Goal: Information Seeking & Learning: Understand process/instructions

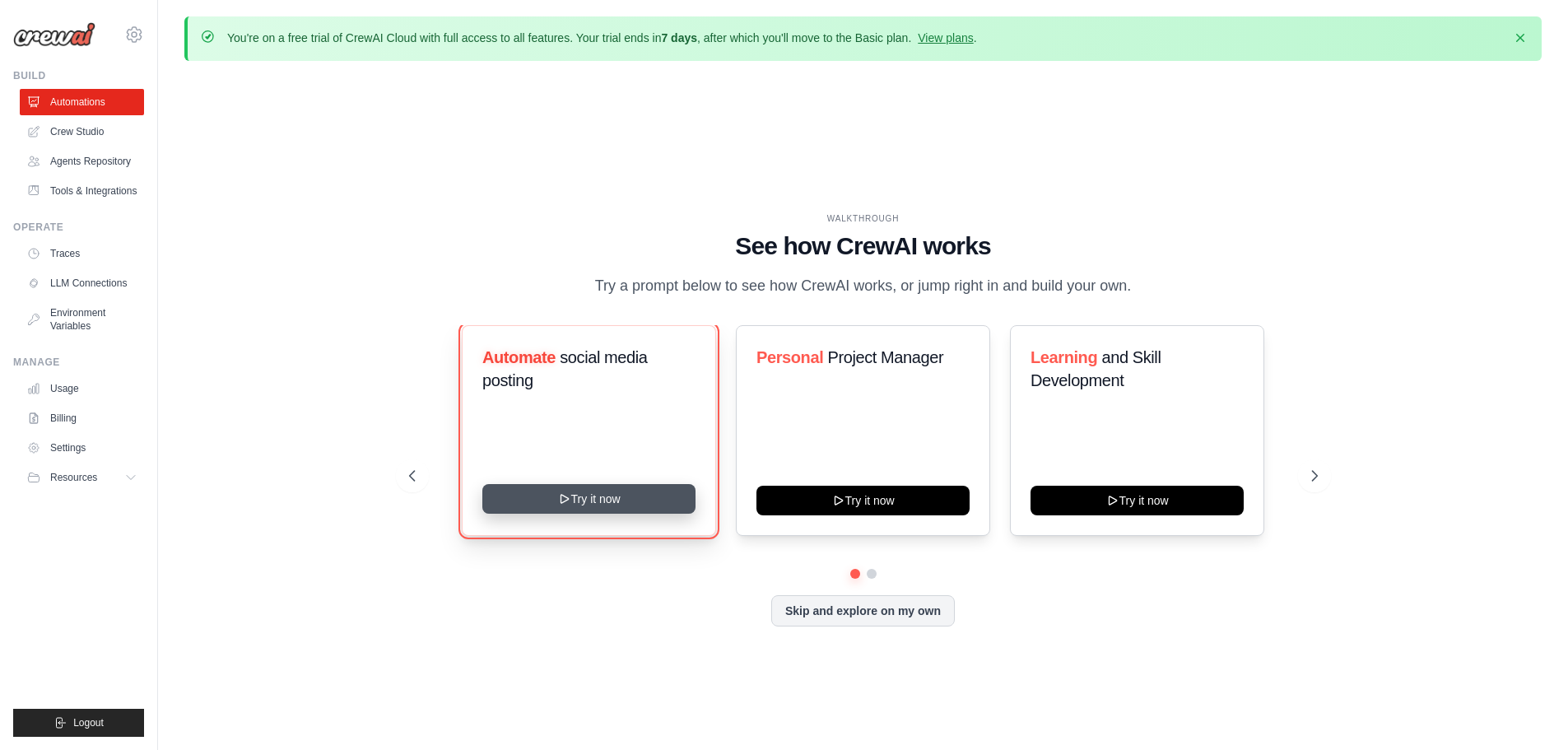
click at [569, 499] on icon at bounding box center [564, 499] width 13 height 13
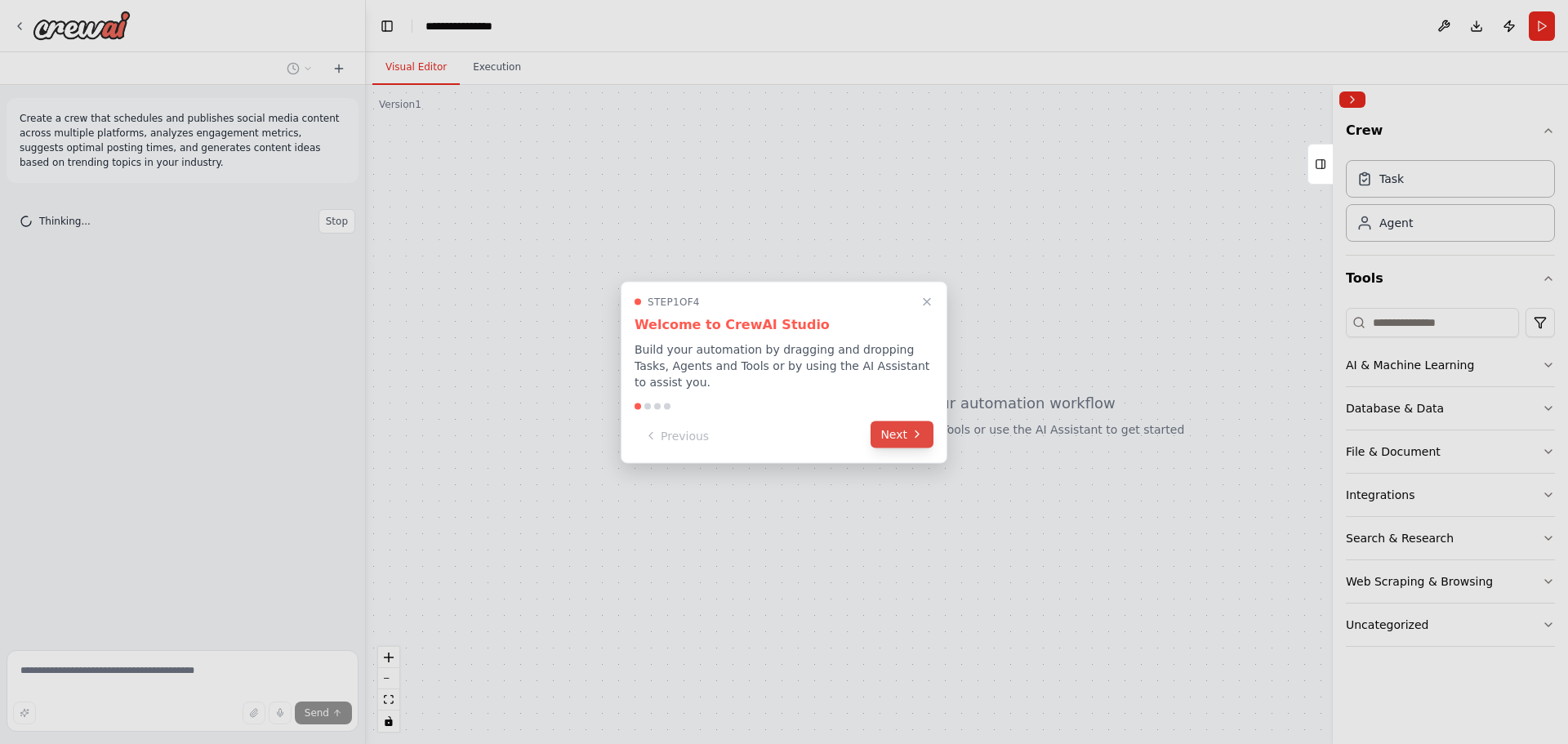
click at [918, 433] on button "Next" at bounding box center [902, 434] width 63 height 27
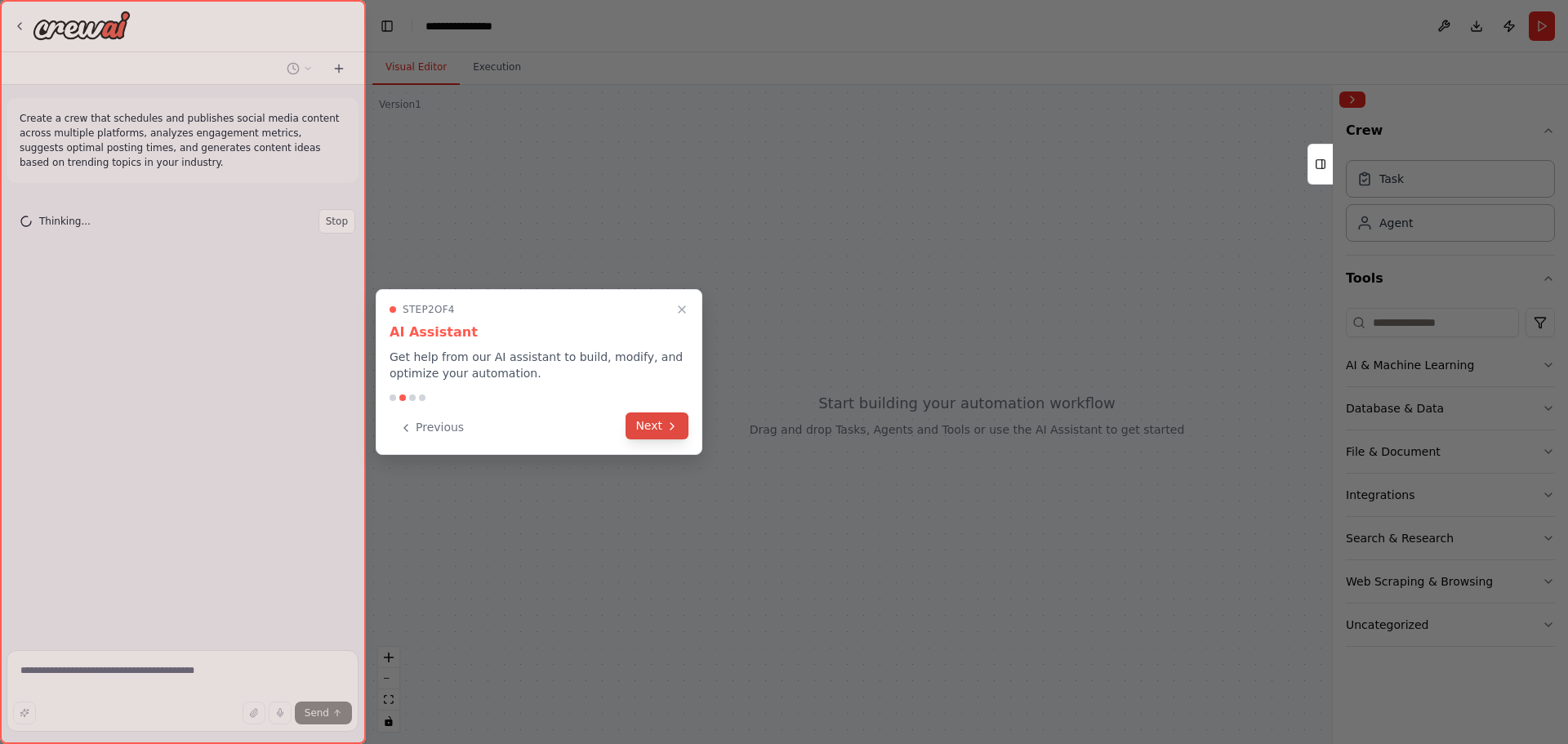
click at [664, 431] on button "Next" at bounding box center [656, 426] width 63 height 27
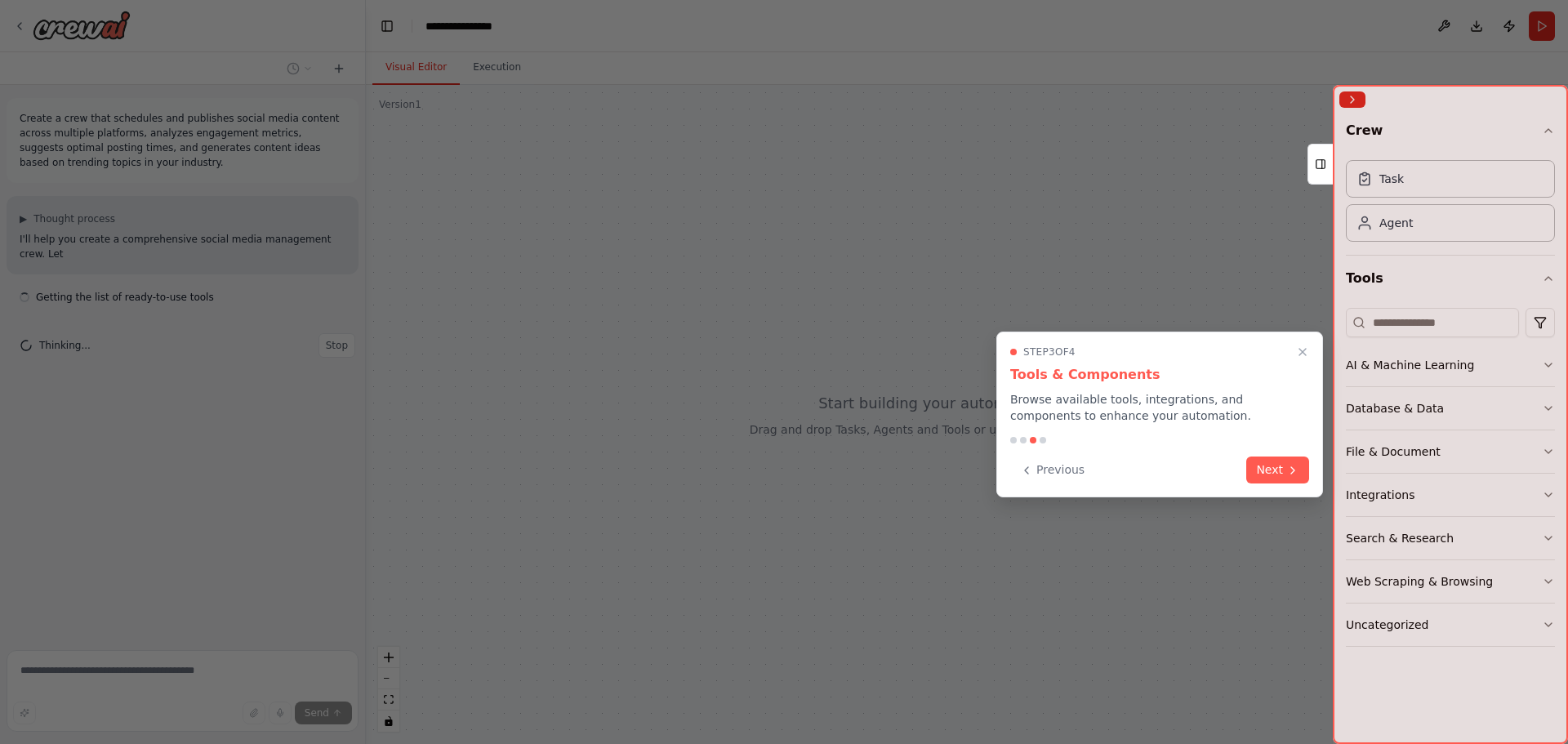
click at [1312, 475] on div "Step 3 of 4 Tools & Components Browse available tools, integrations, and compon…" at bounding box center [1159, 415] width 326 height 166
click at [1309, 475] on div "Step 3 of 4 Tools & Components Browse available tools, integrations, and compon…" at bounding box center [1159, 415] width 326 height 166
click at [1288, 475] on icon at bounding box center [1292, 468] width 13 height 13
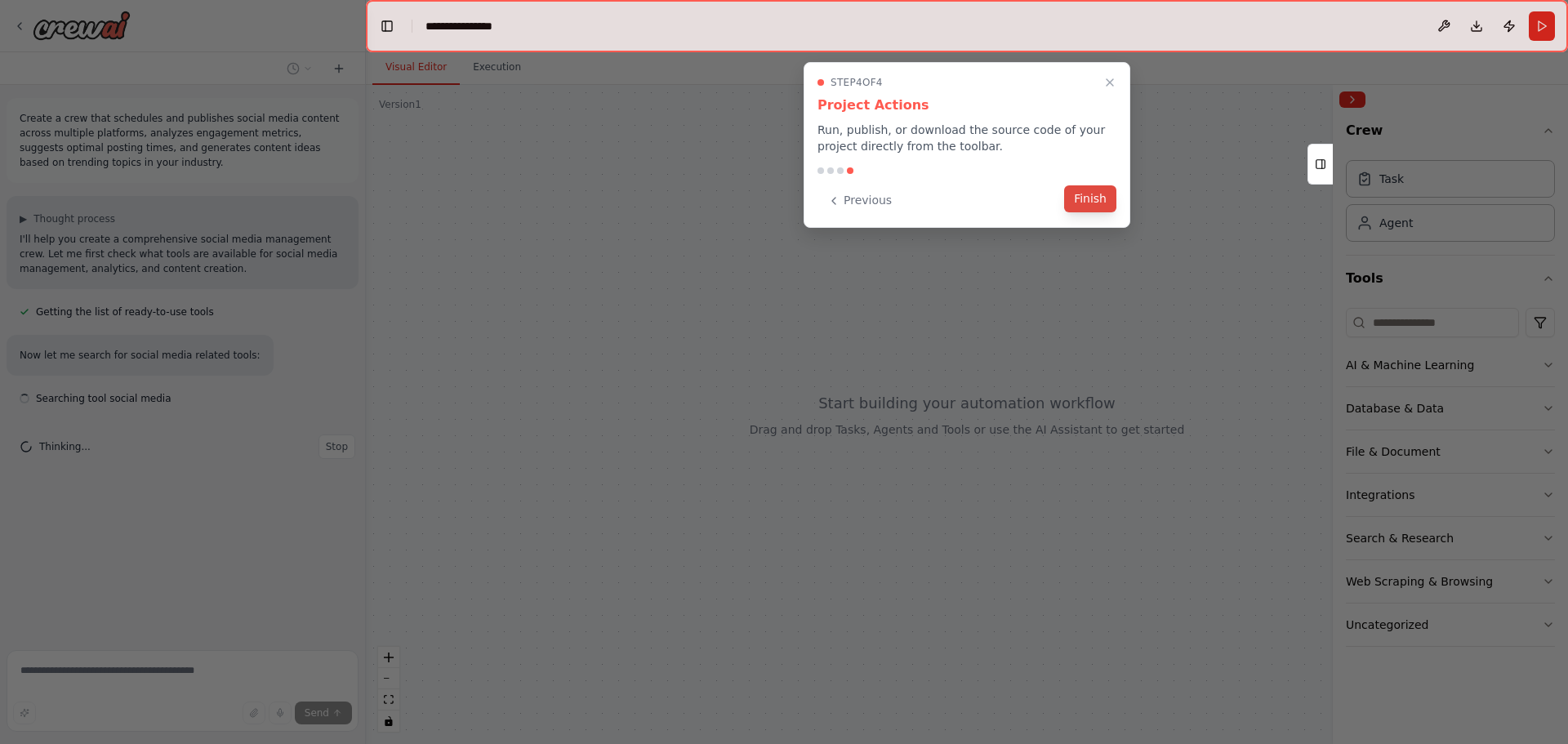
click at [1078, 206] on button "Finish" at bounding box center [1090, 199] width 53 height 27
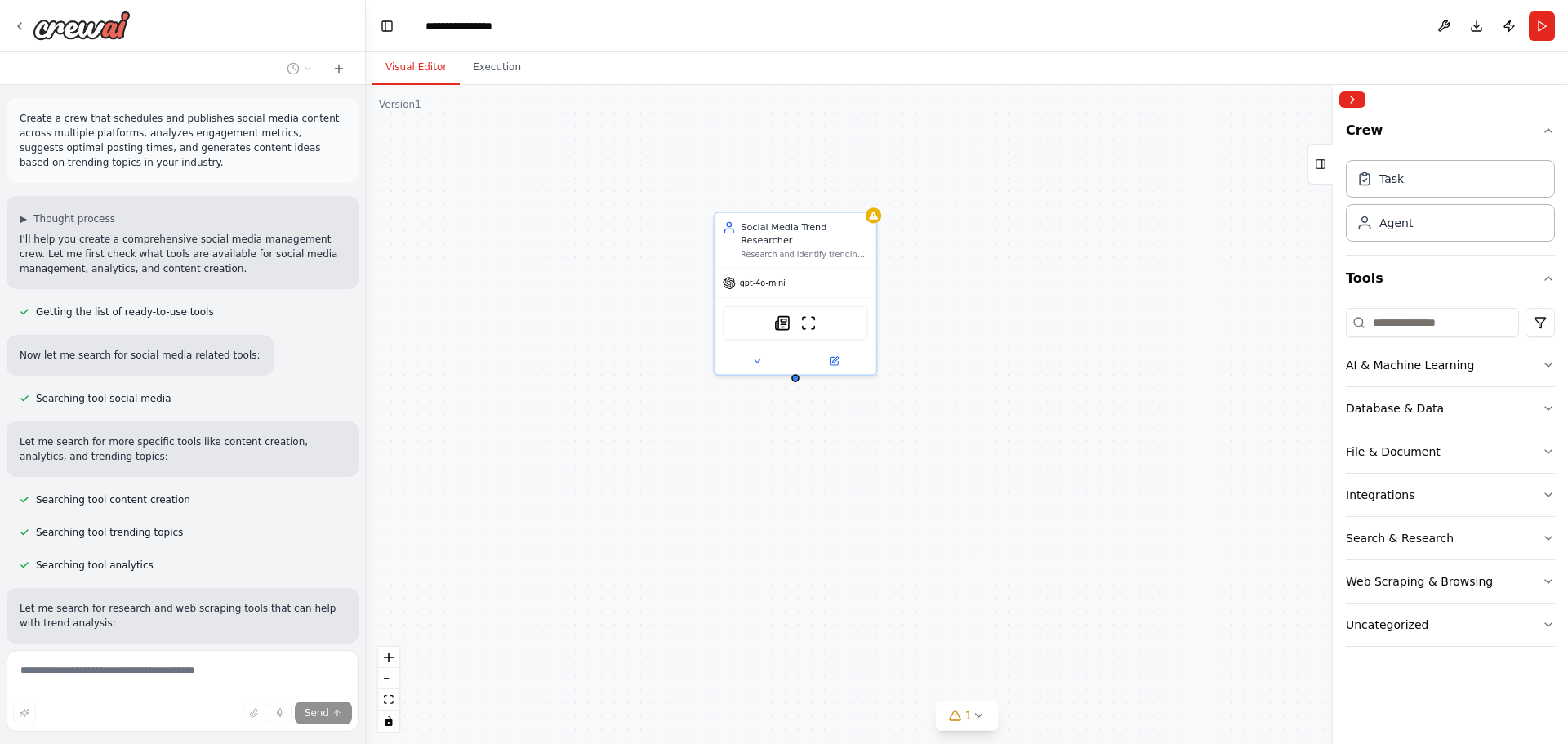
scroll to position [310, 0]
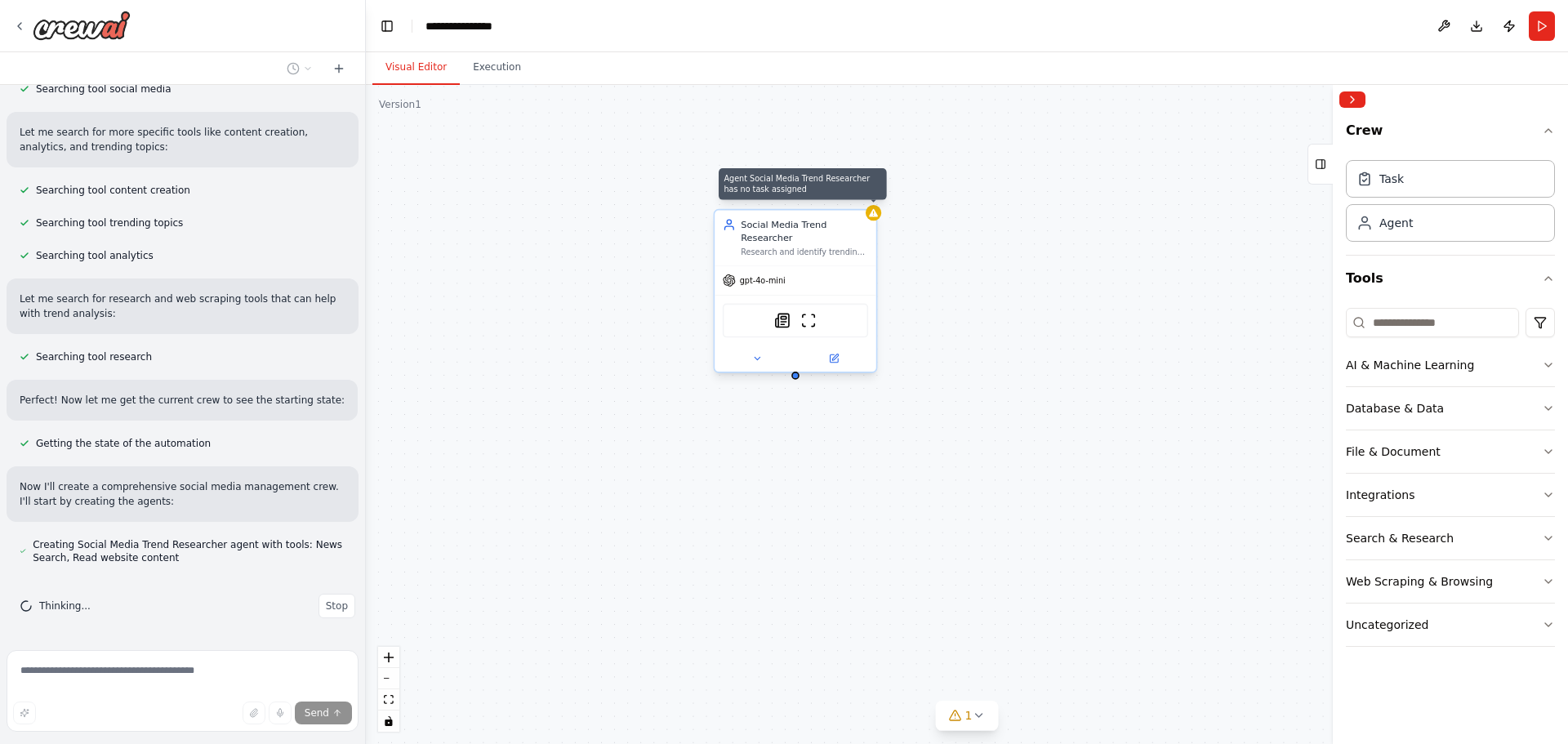
click at [877, 215] on icon at bounding box center [873, 212] width 9 height 8
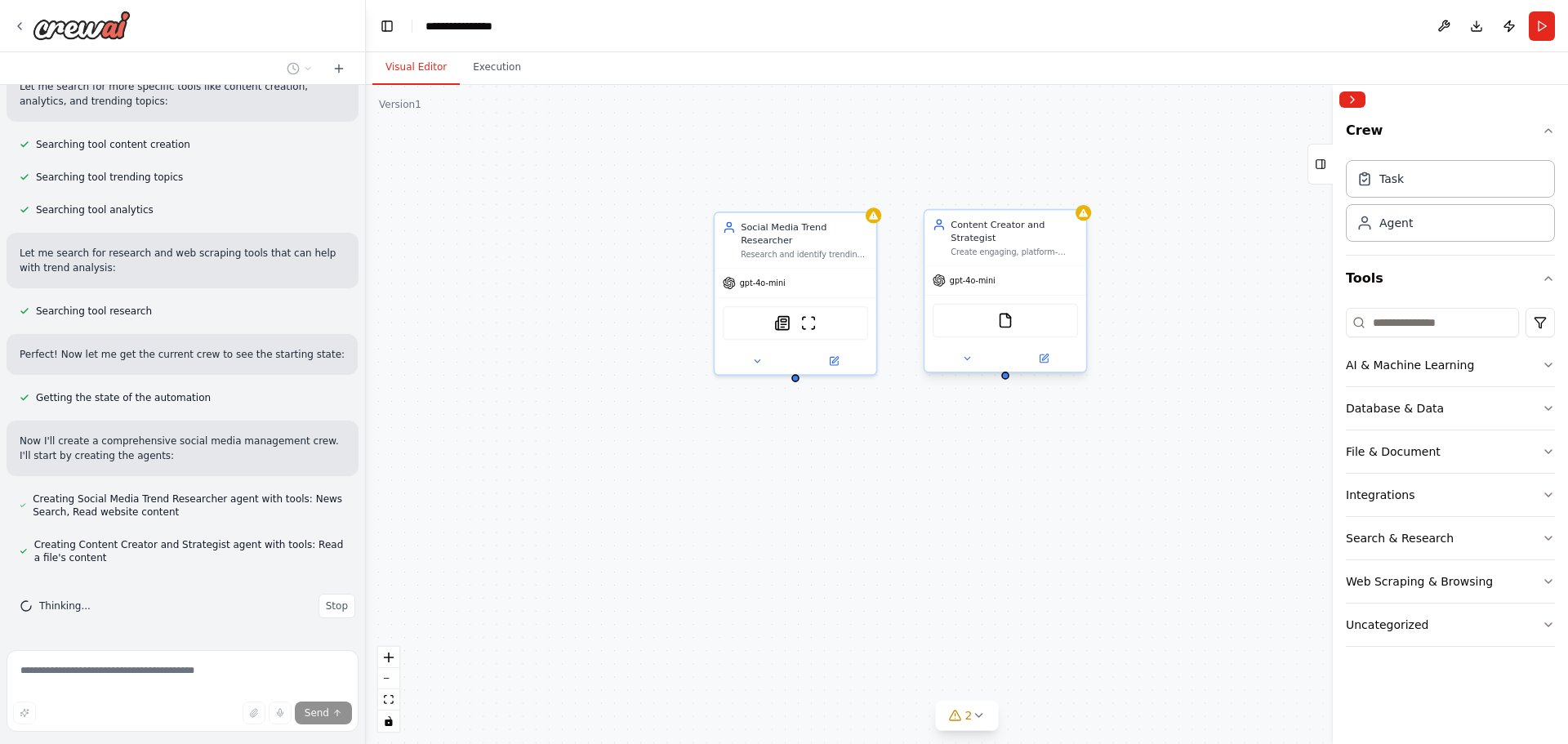
click at [1001, 295] on div "FileReadTool" at bounding box center [1005, 320] width 161 height 51
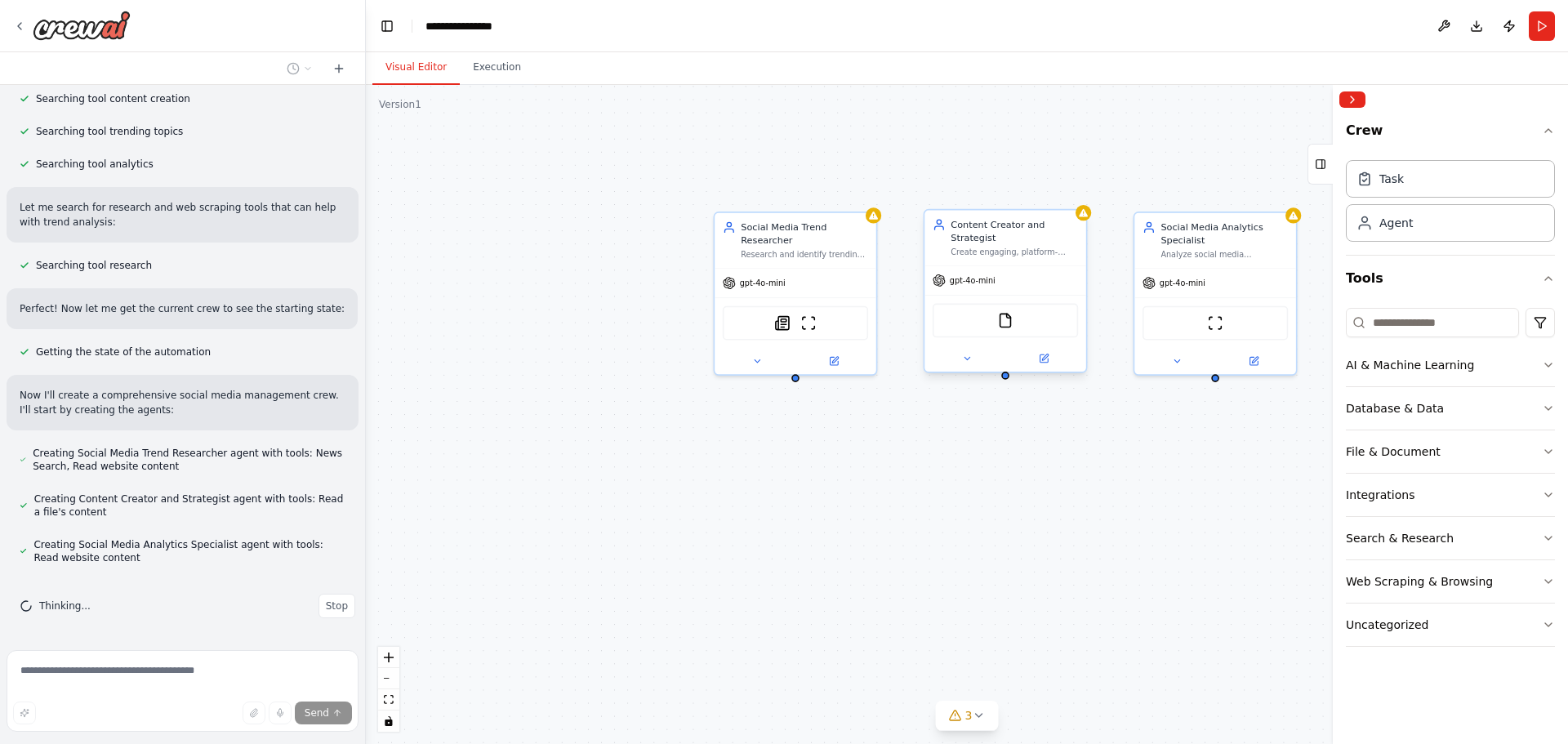
click at [1057, 267] on div "gpt-4o-mini" at bounding box center [1005, 281] width 161 height 29
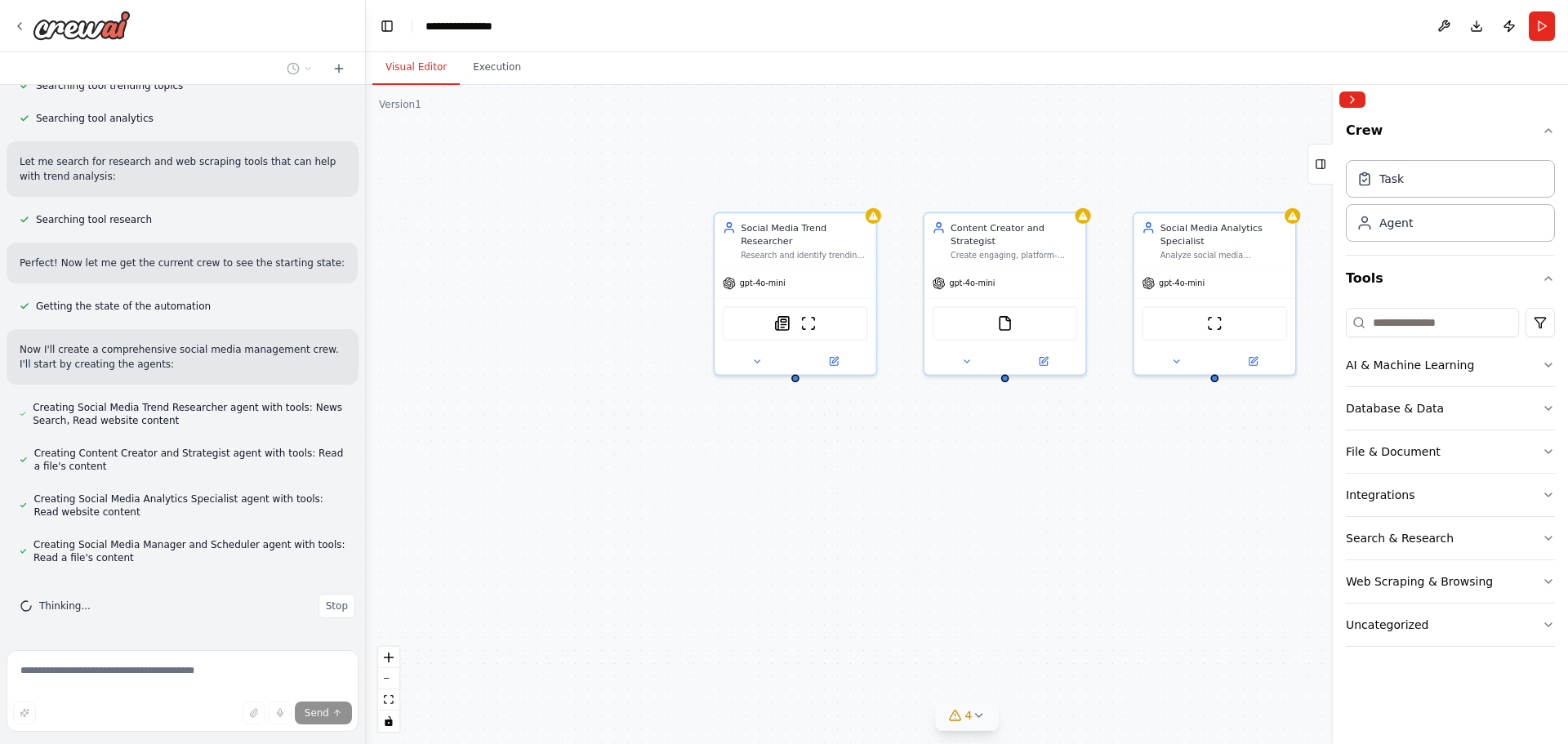
click at [973, 726] on button "4" at bounding box center [967, 716] width 63 height 30
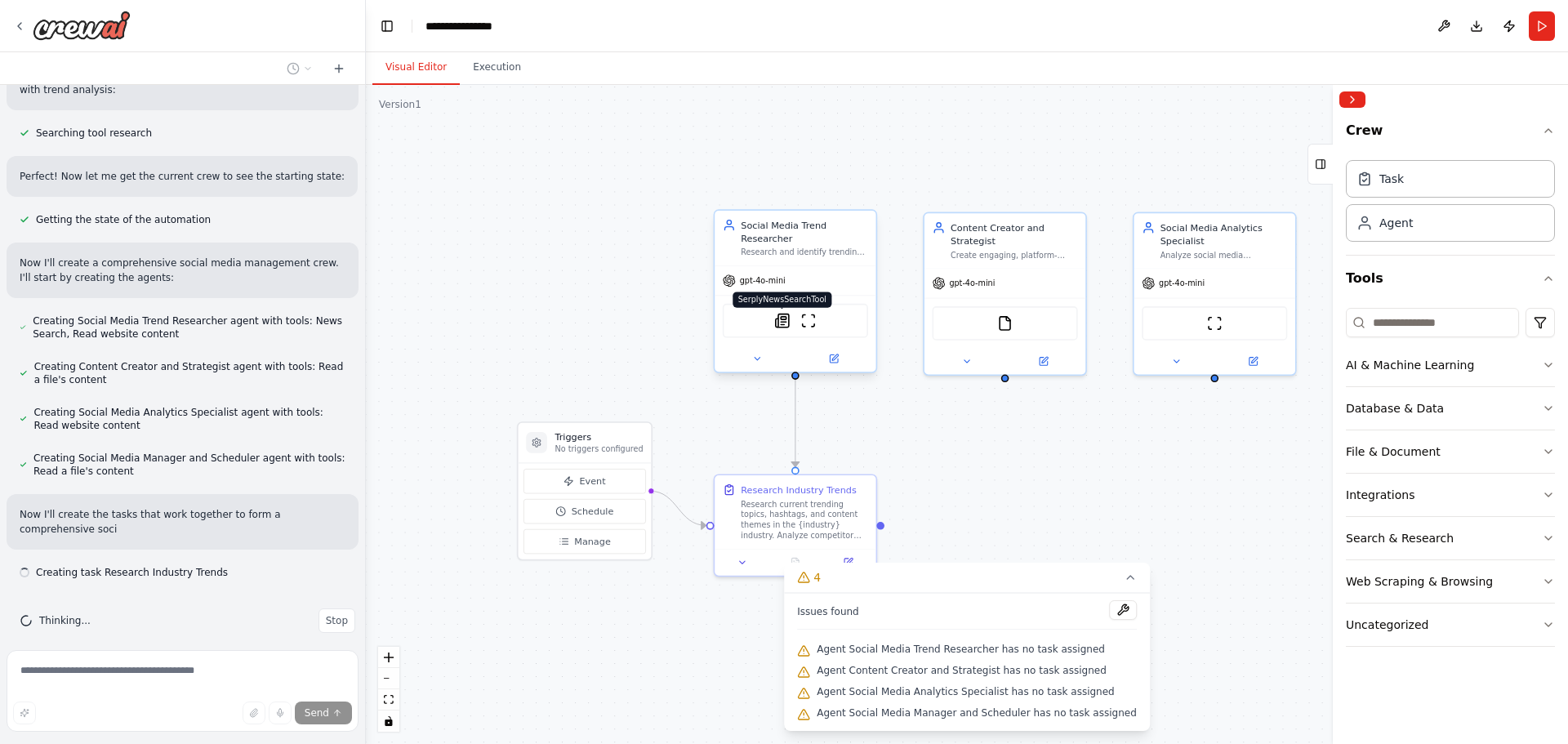
scroll to position [548, 0]
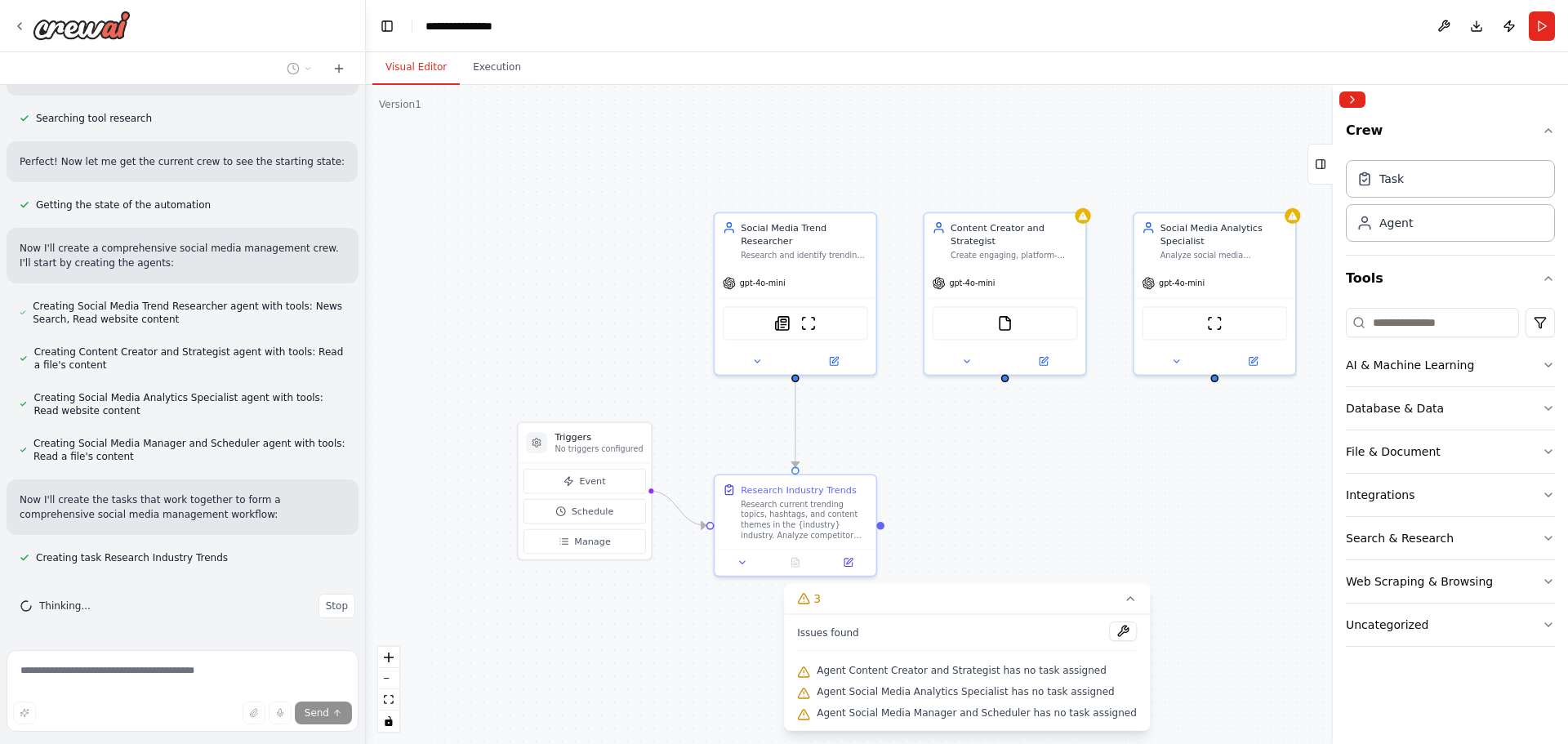
click at [1051, 508] on div ".deletable-edge-delete-btn { width: 20px; height: 20px; border: 0px solid #ffff…" at bounding box center [967, 414] width 1202 height 659
click at [627, 516] on button "Schedule" at bounding box center [584, 510] width 122 height 24
select select "******"
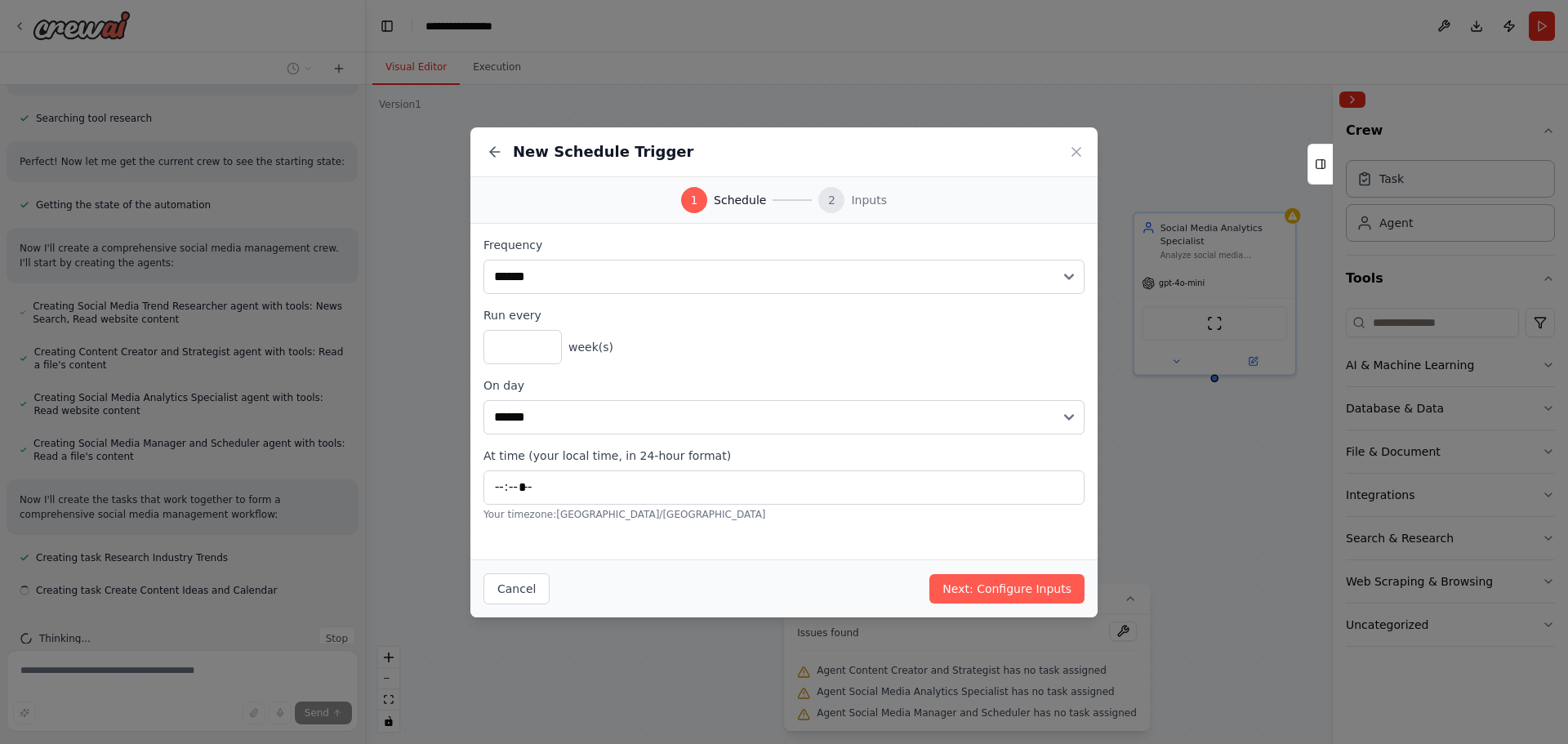
scroll to position [581, 0]
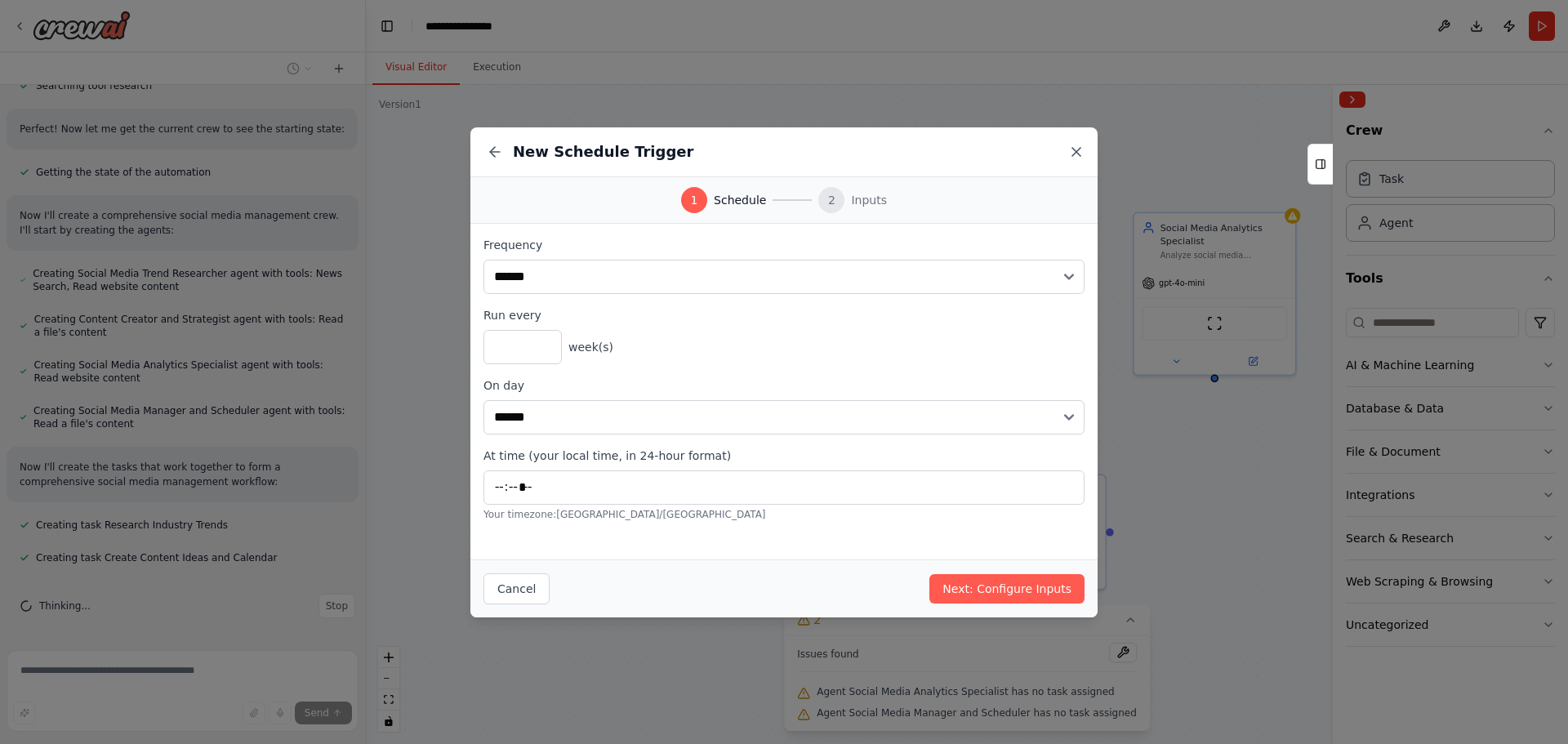
click at [1077, 159] on icon at bounding box center [1077, 152] width 16 height 16
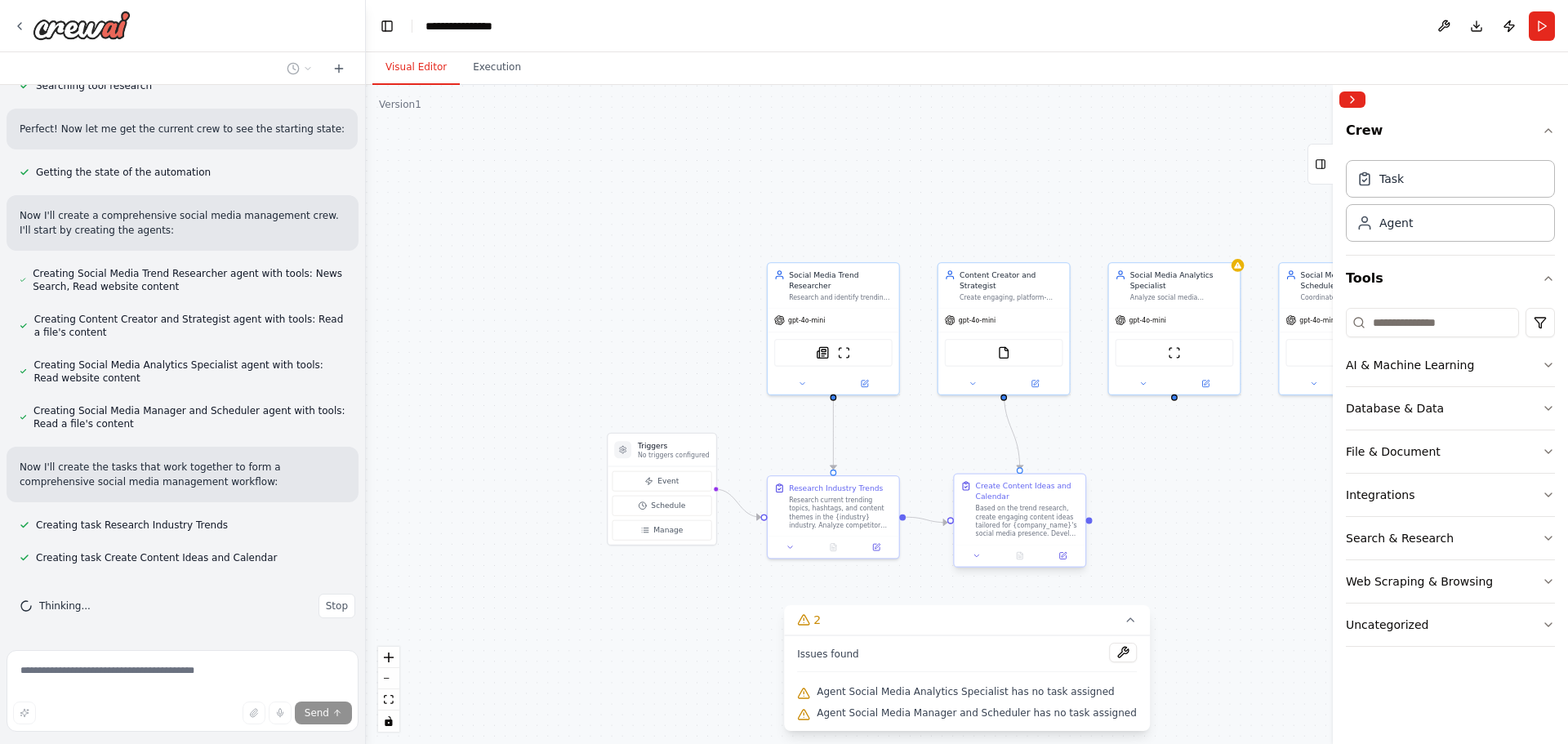
scroll to position [614, 0]
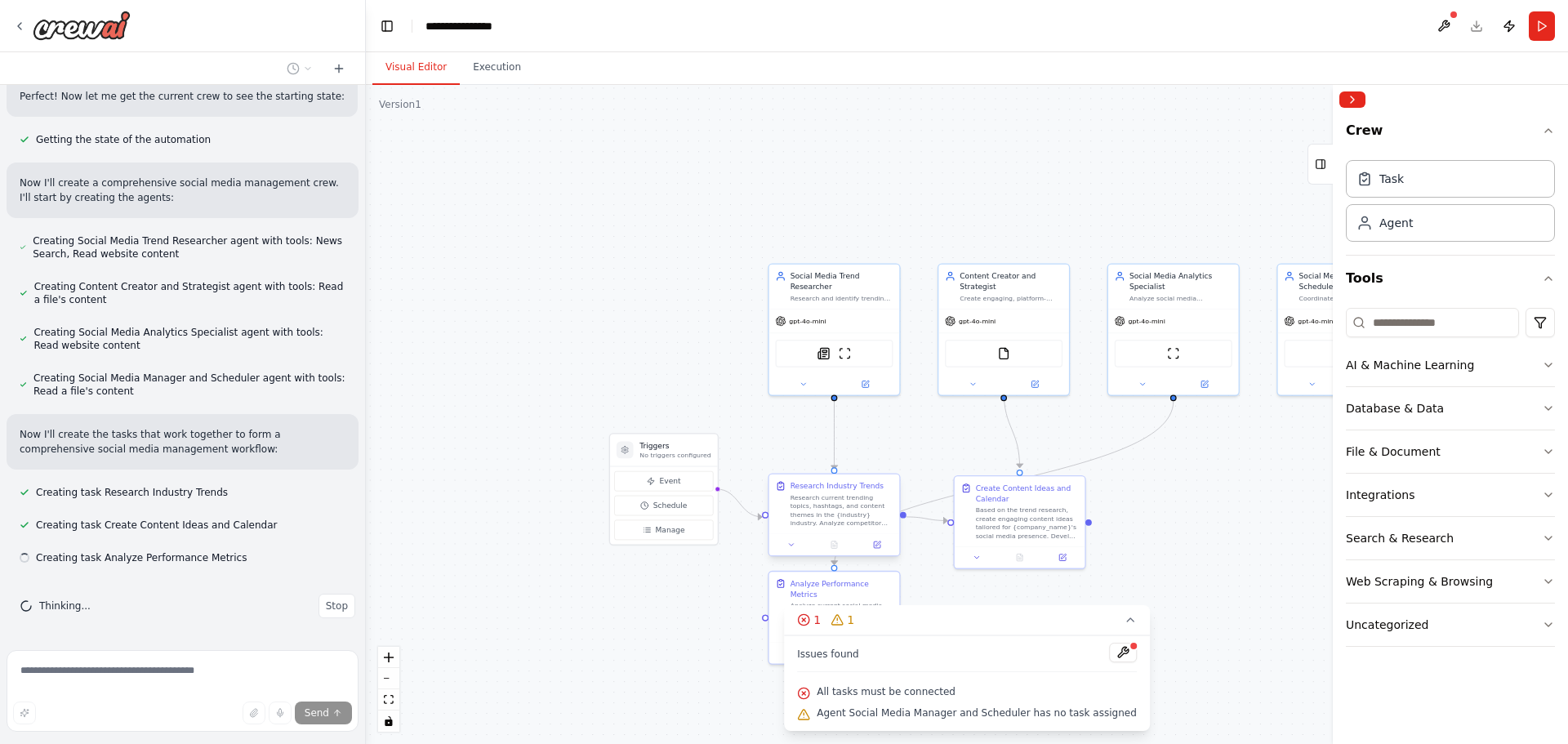
click at [837, 537] on div at bounding box center [835, 544] width 131 height 22
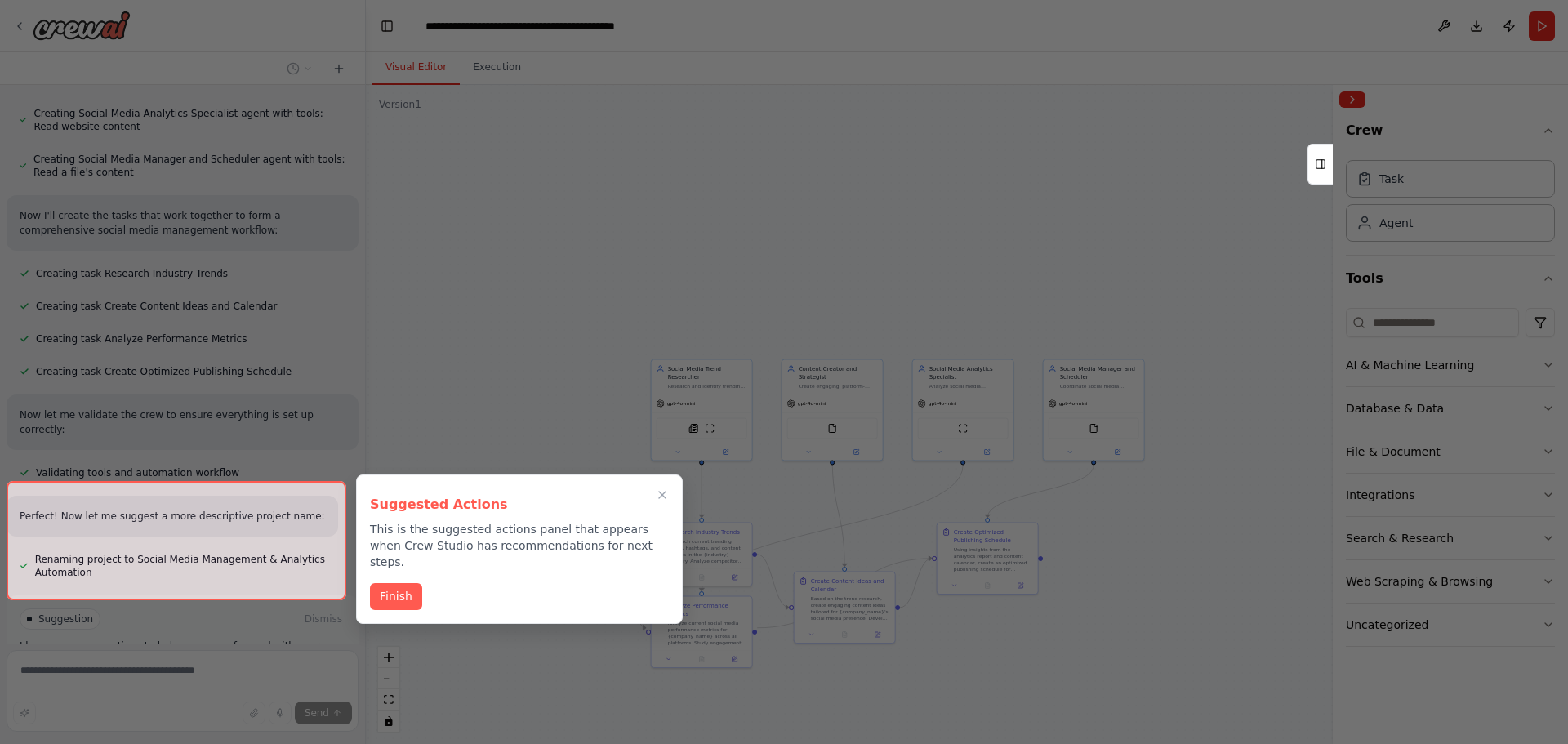
scroll to position [964, 0]
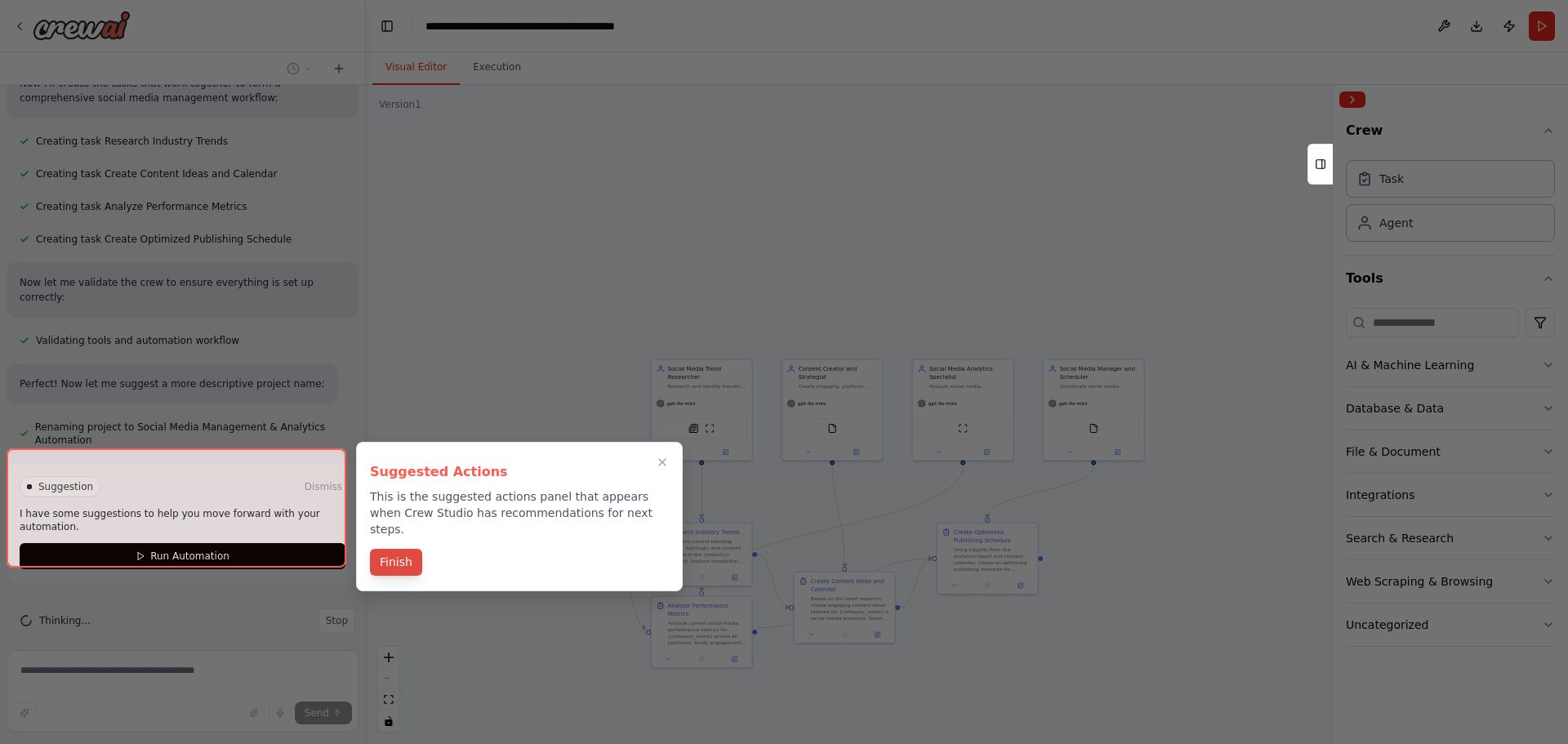
click at [392, 549] on button "Finish" at bounding box center [396, 562] width 53 height 27
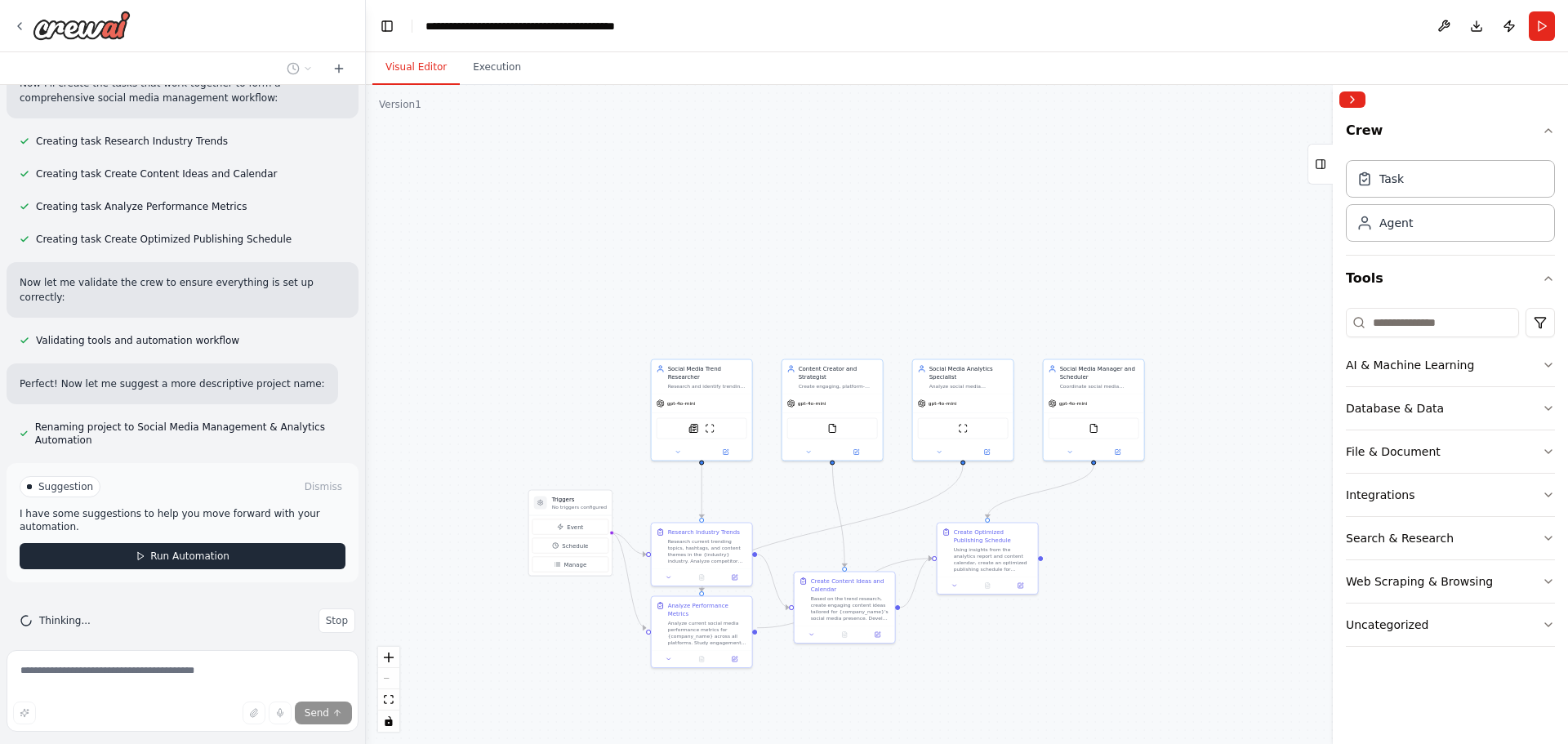
click at [274, 547] on button "Run Automation" at bounding box center [182, 556] width 326 height 26
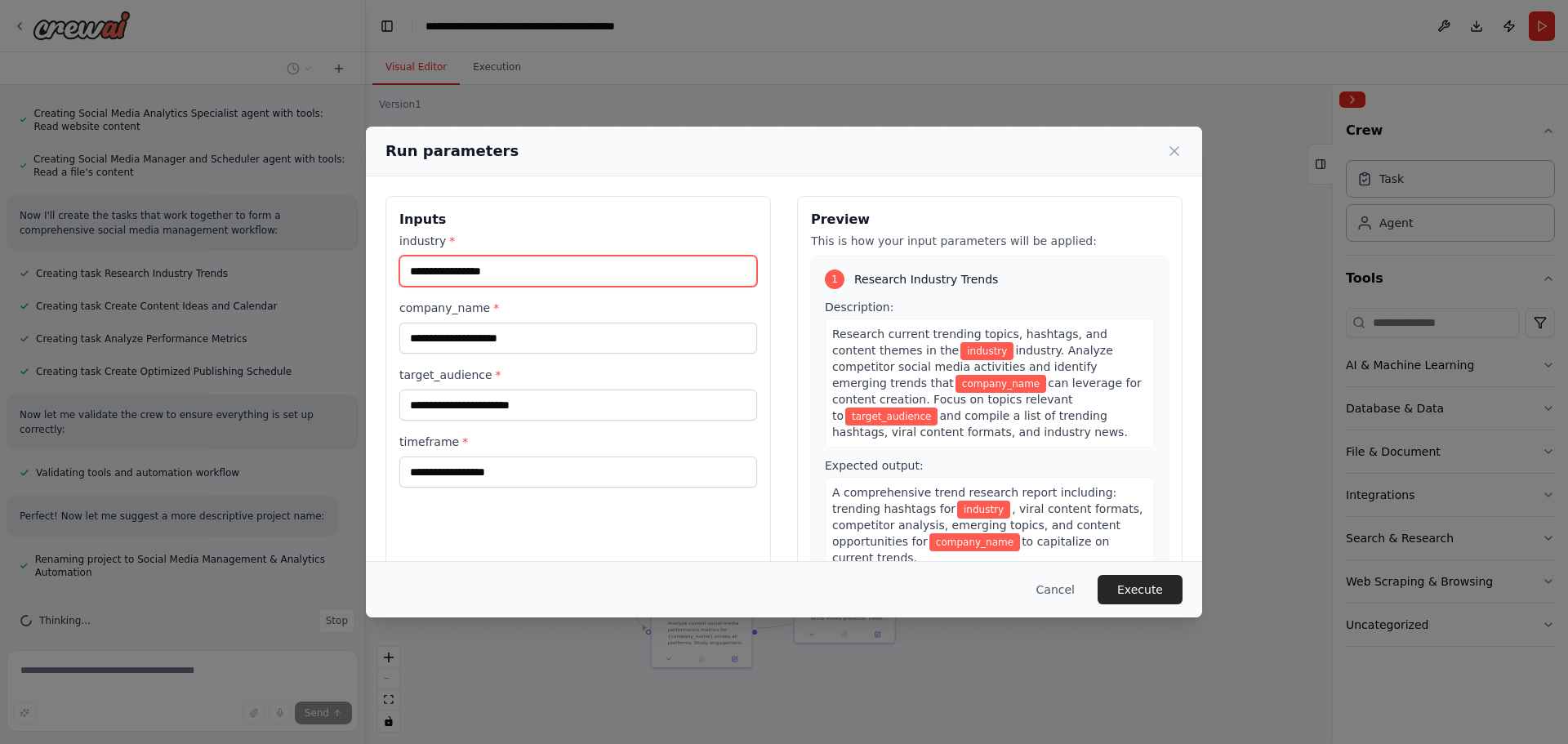
click at [525, 272] on input "industry *" at bounding box center [578, 271] width 358 height 31
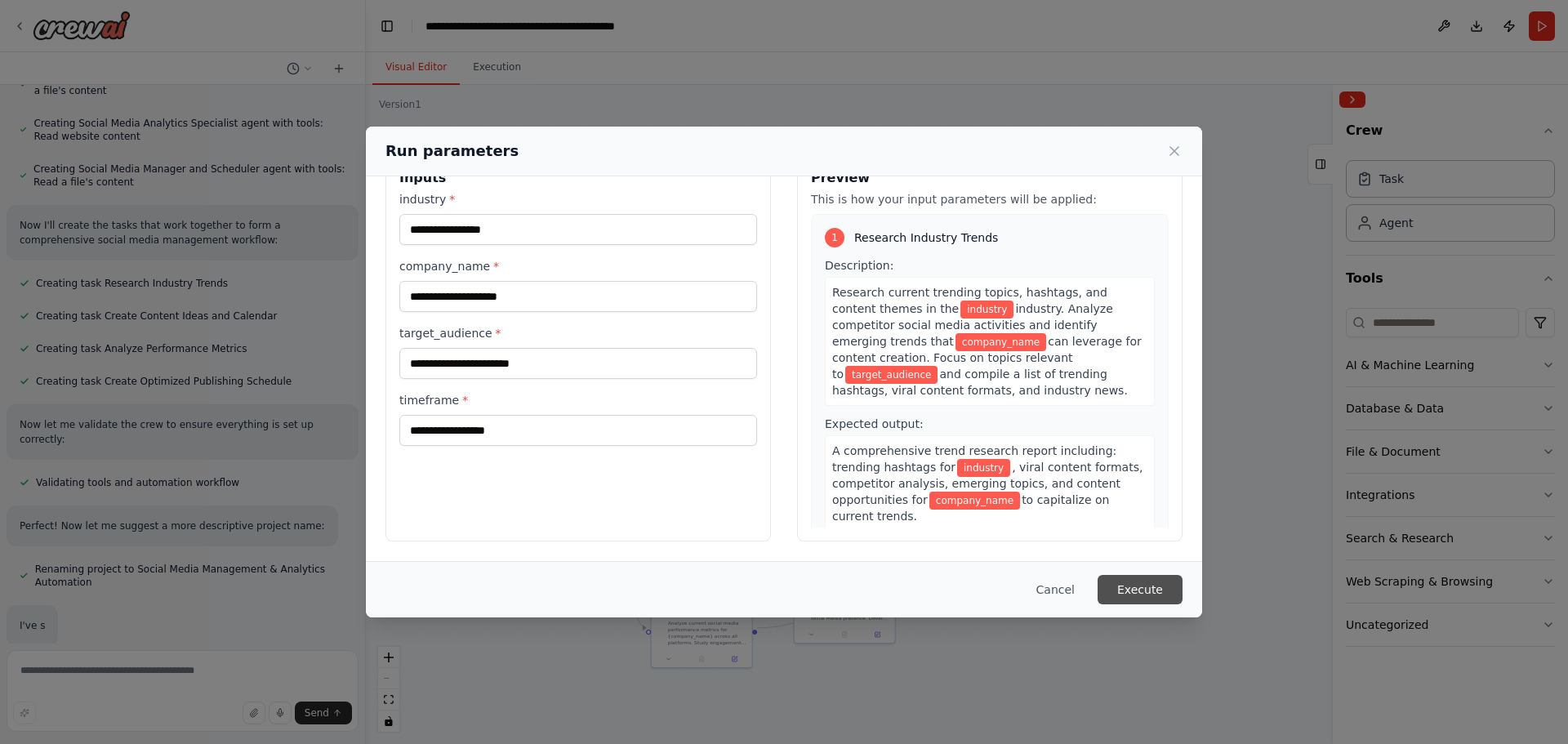
click at [1165, 594] on button "Execute" at bounding box center [1140, 590] width 85 height 29
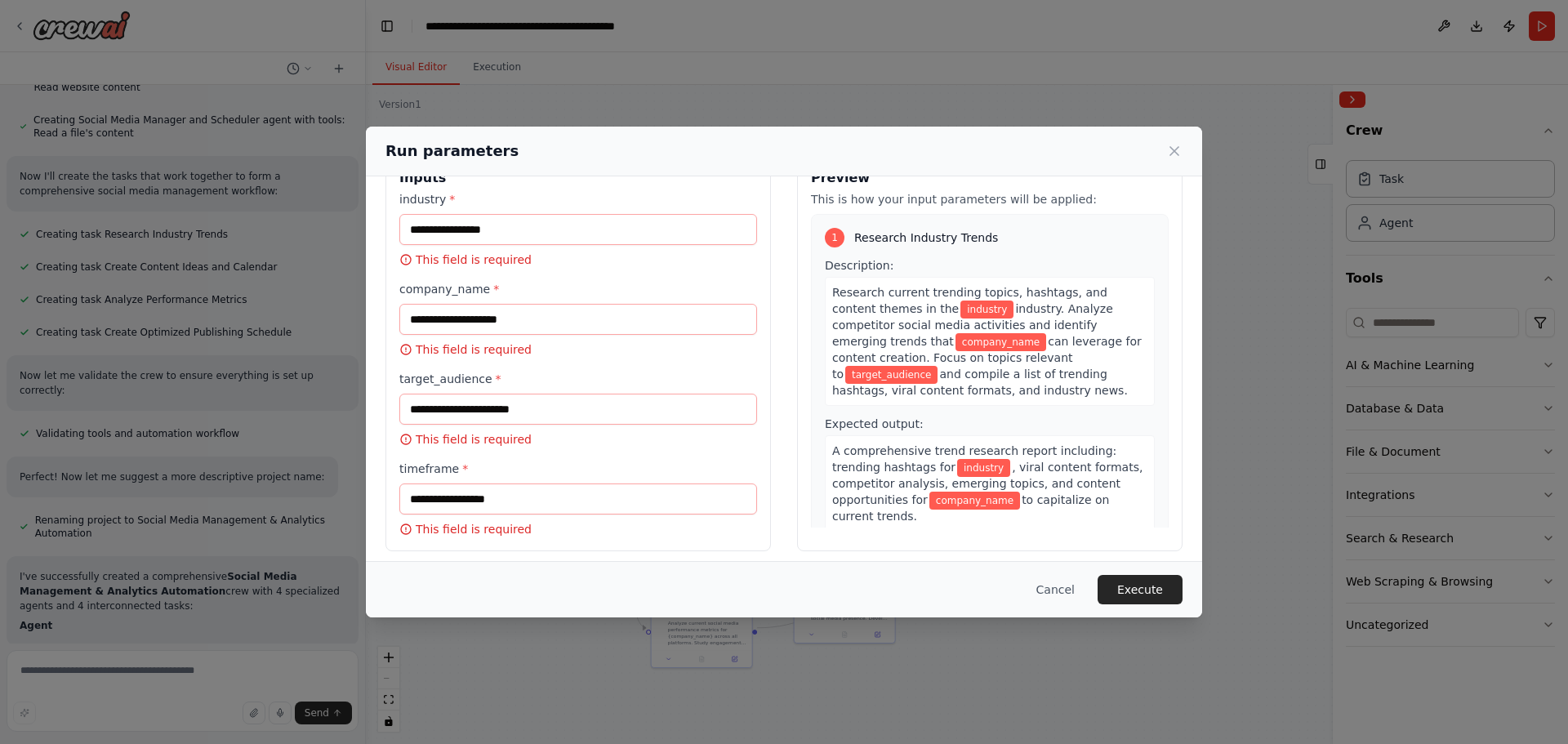
scroll to position [52, 0]
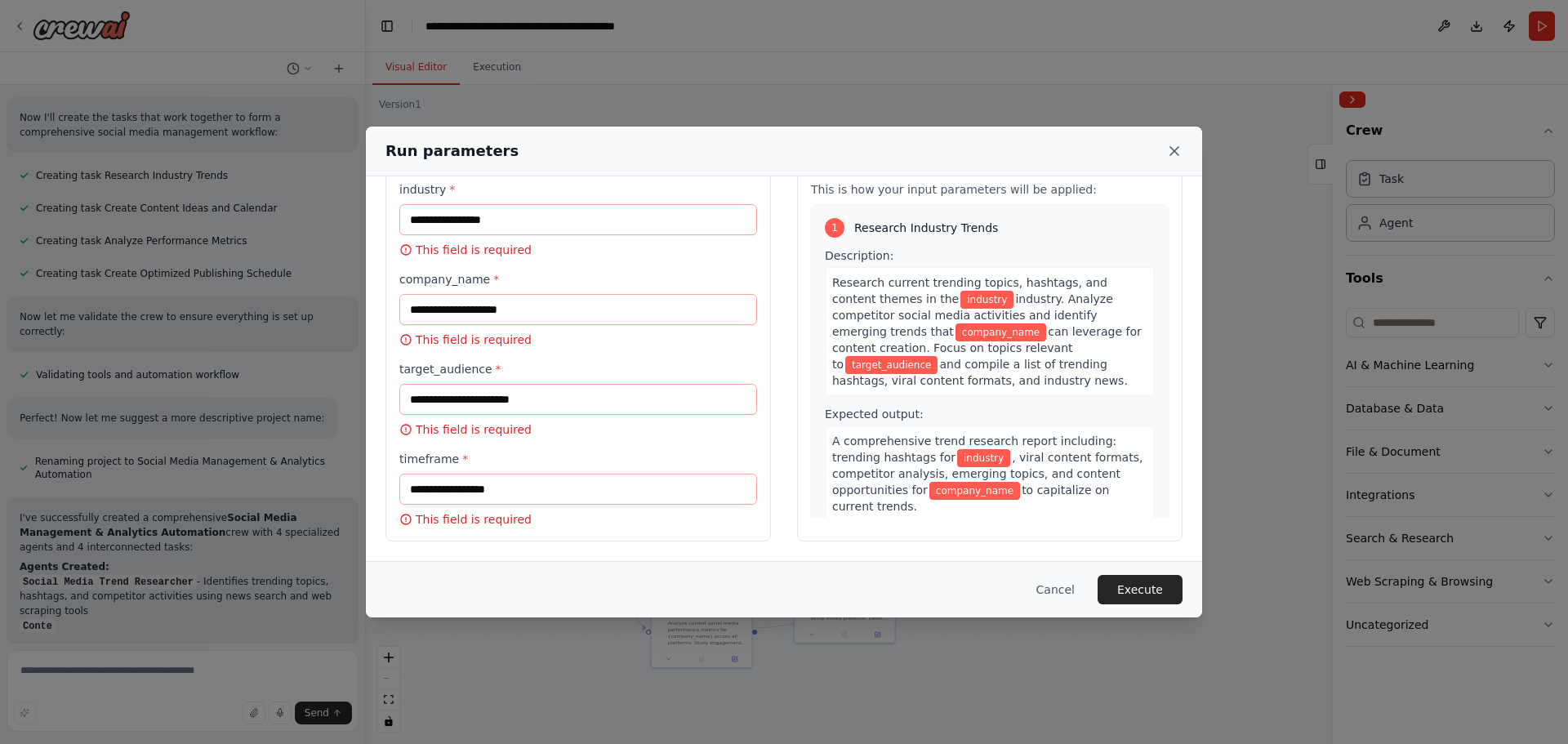
click at [1176, 149] on icon at bounding box center [1175, 151] width 16 height 16
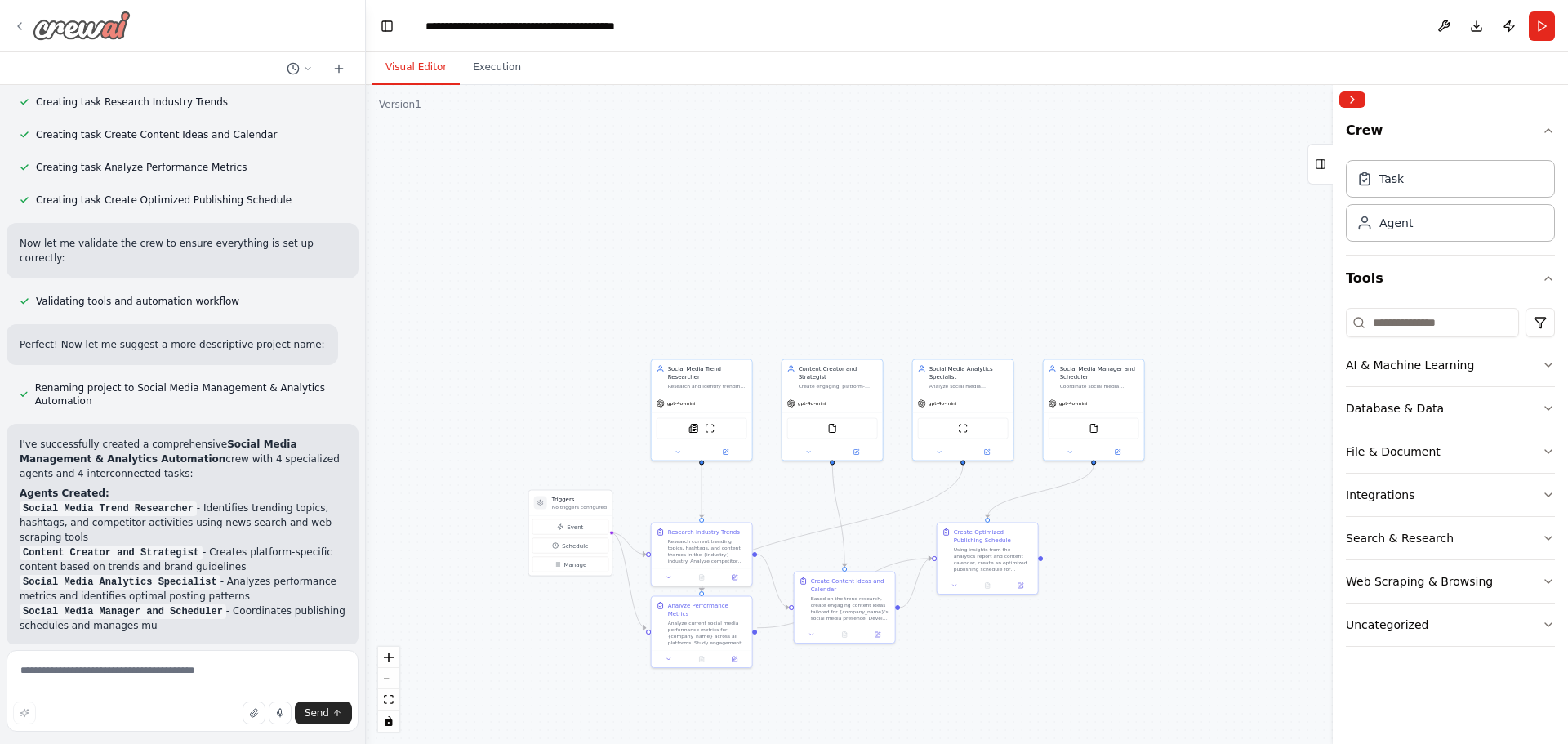
click at [20, 24] on icon at bounding box center [20, 26] width 13 height 13
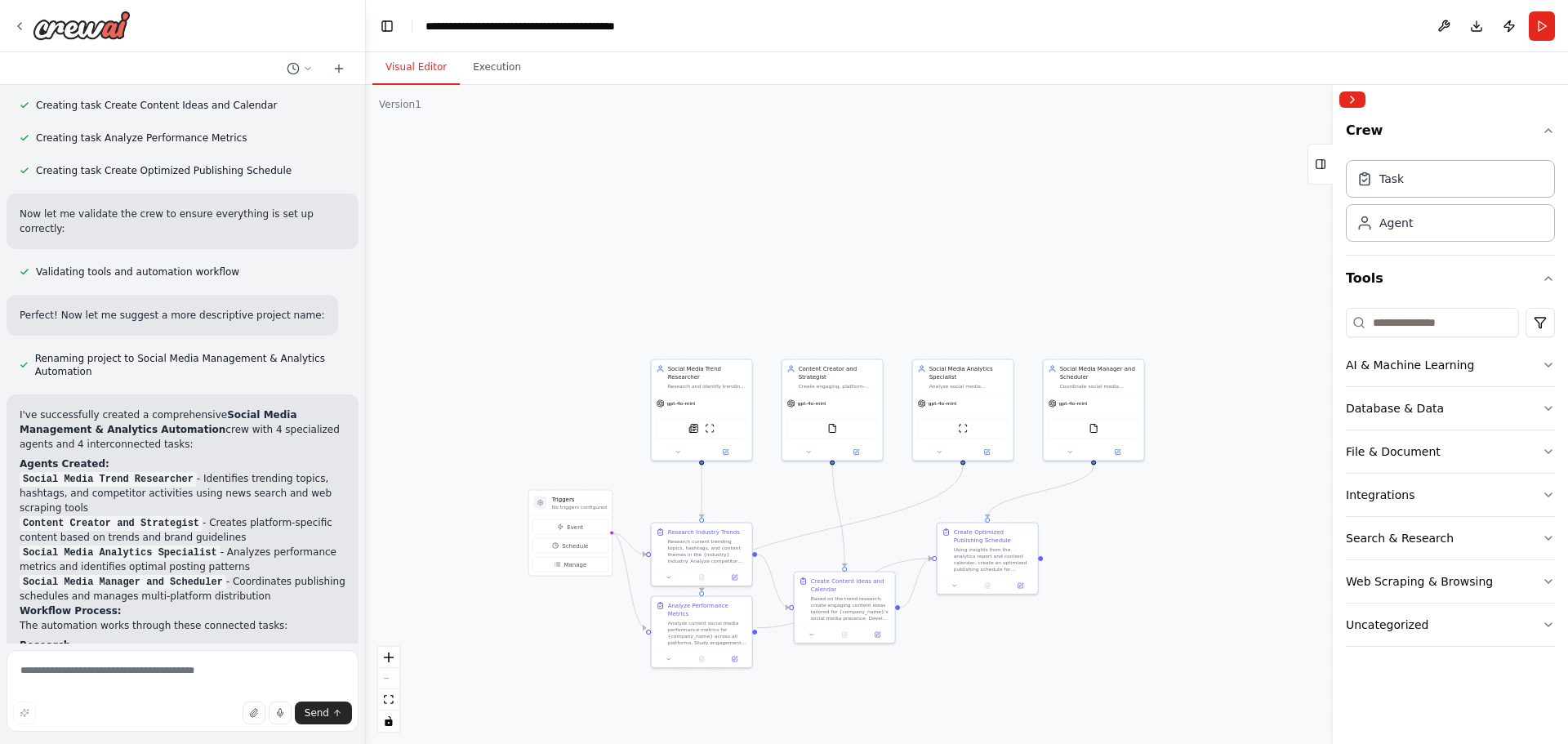
scroll to position [1062, 0]
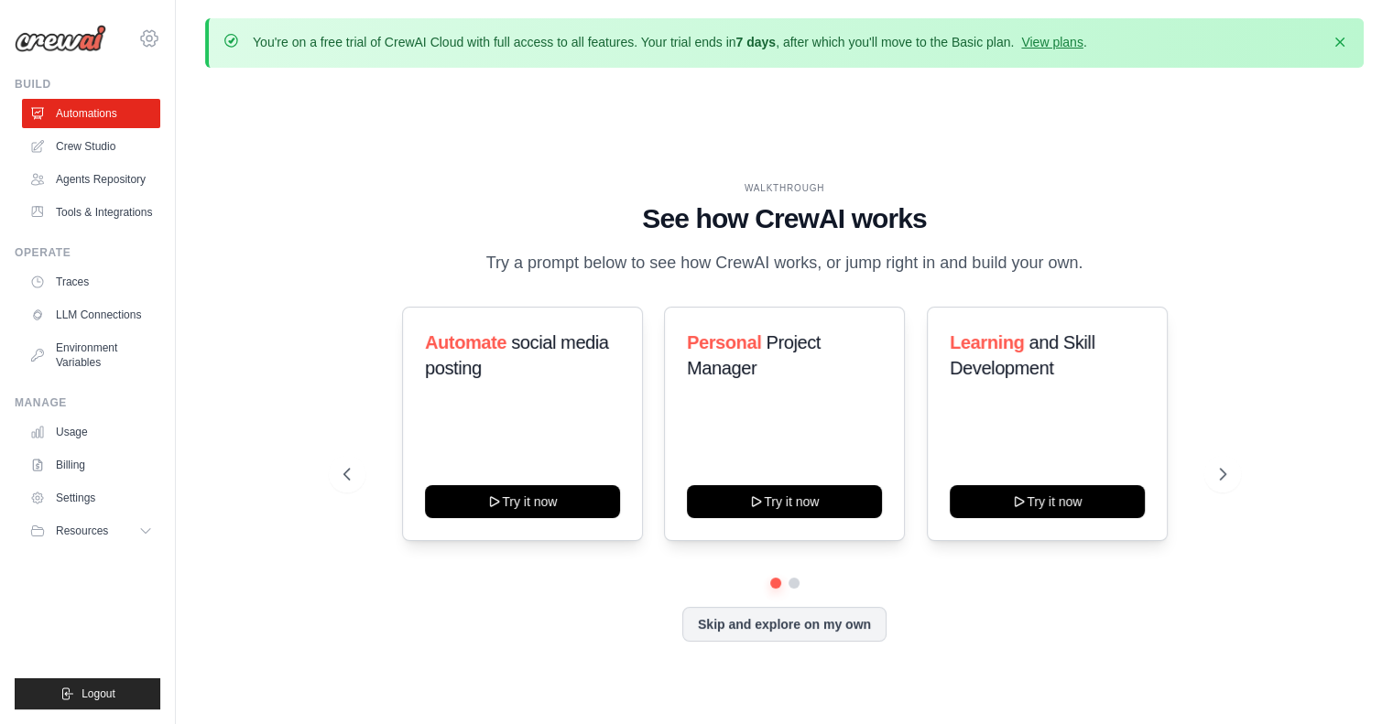
click at [150, 41] on icon at bounding box center [149, 38] width 5 height 5
click at [56, 47] on img at bounding box center [61, 38] width 92 height 27
click at [73, 42] on img at bounding box center [61, 38] width 92 height 27
click at [121, 216] on link "Tools & Integrations" at bounding box center [93, 212] width 138 height 29
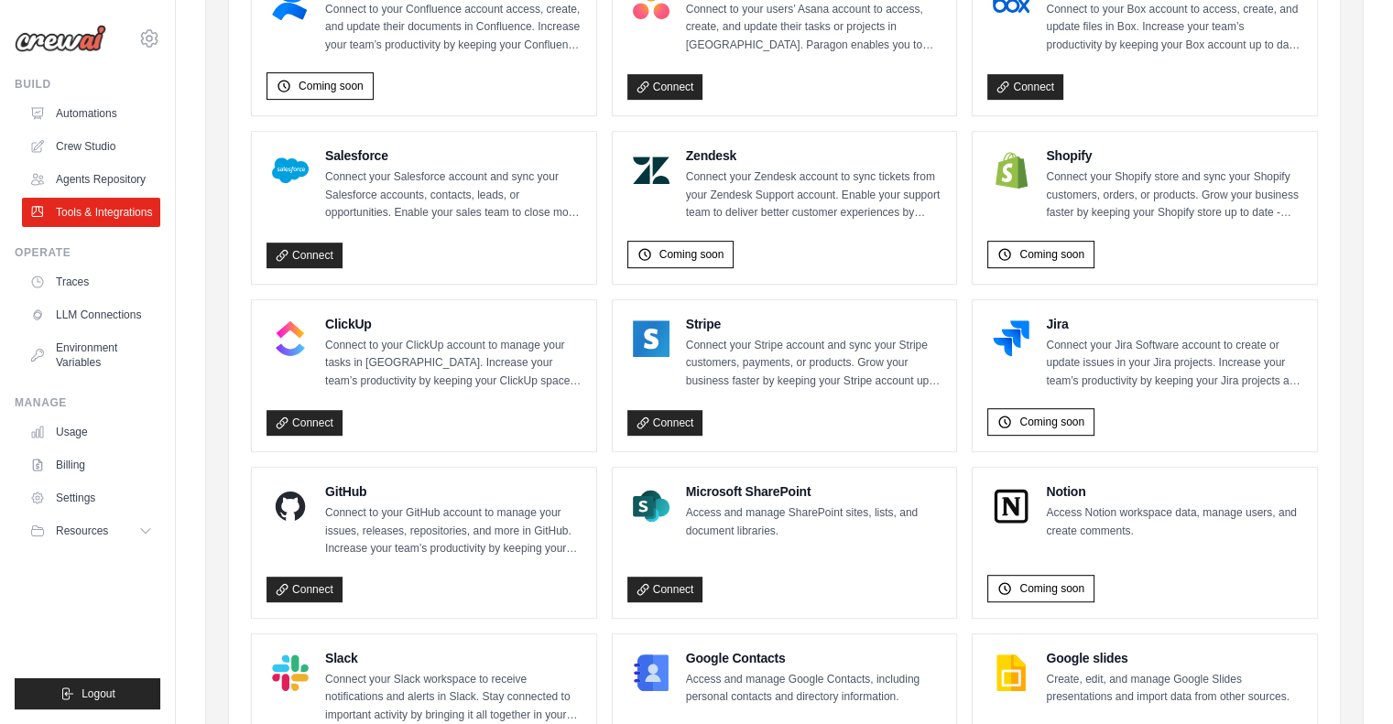
scroll to position [855, 0]
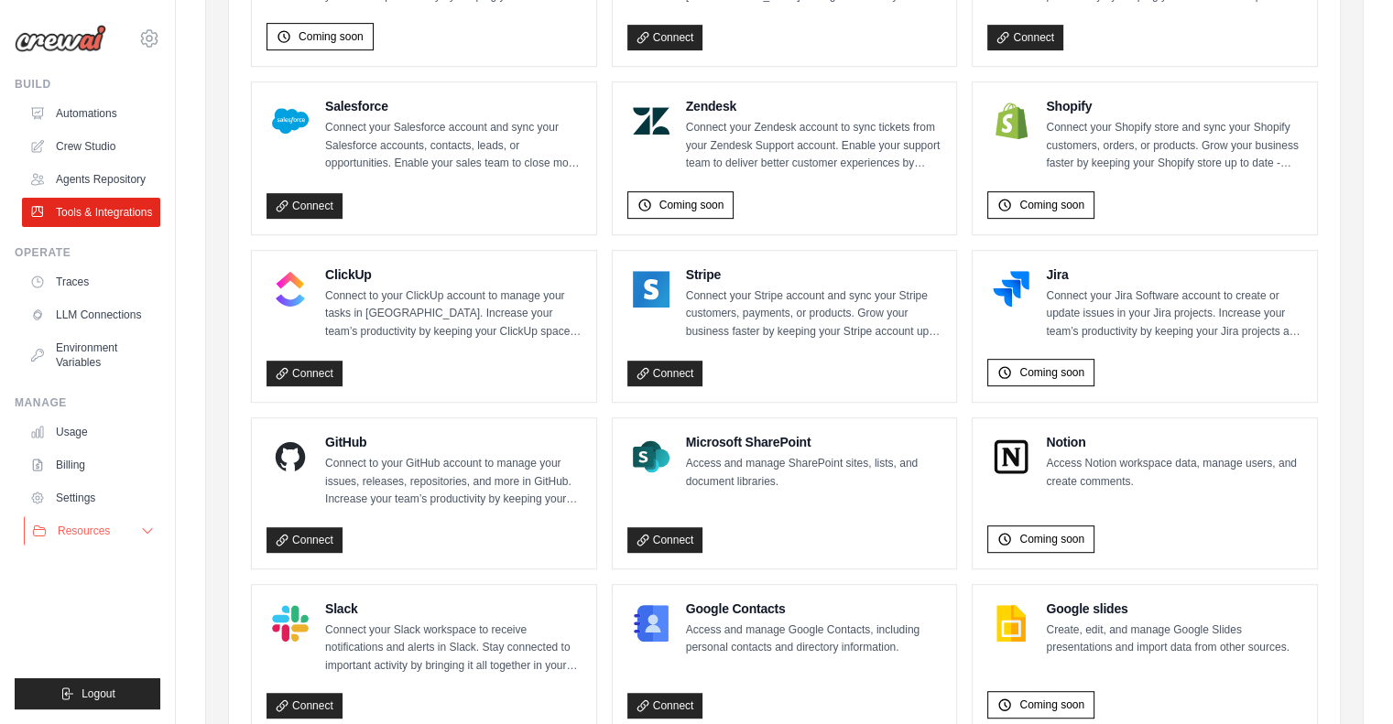
click at [115, 532] on button "Resources" at bounding box center [93, 530] width 138 height 29
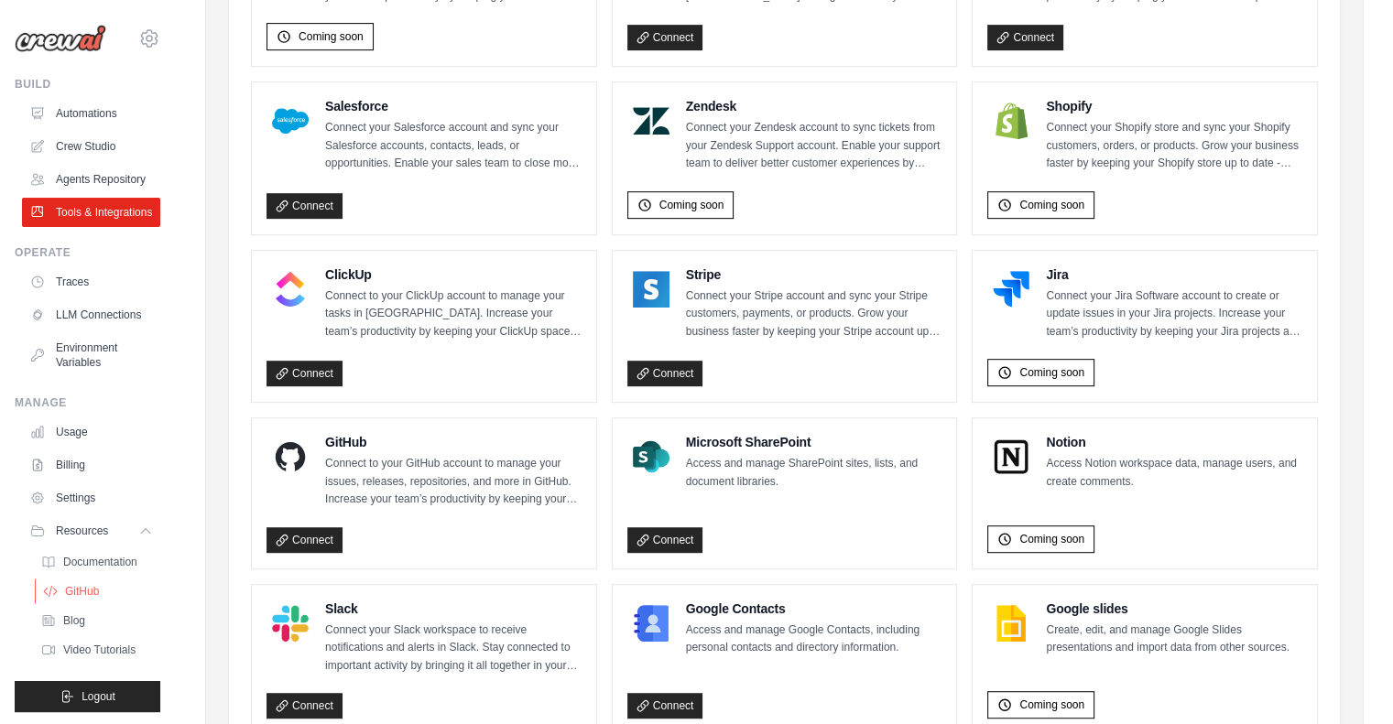
scroll to position [46, 0]
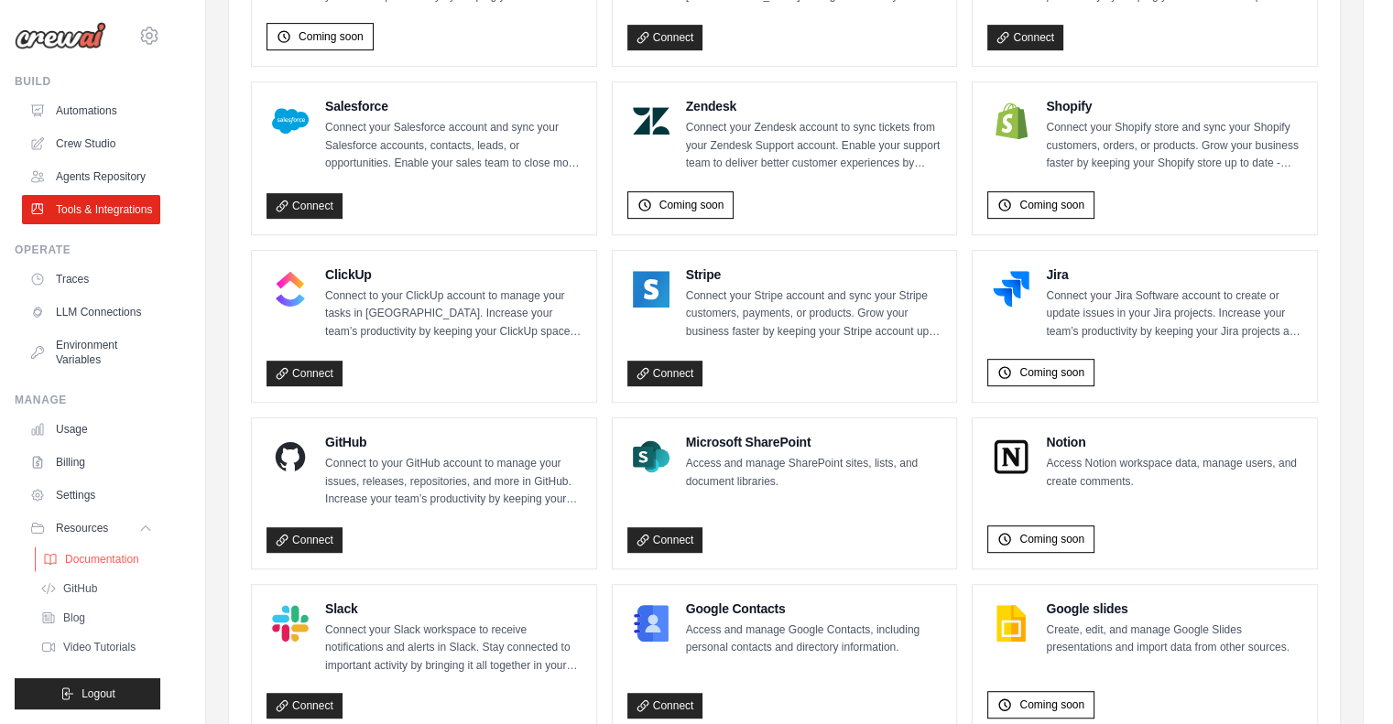
click at [99, 552] on span "Documentation" at bounding box center [102, 559] width 74 height 15
